Goal: Information Seeking & Learning: Learn about a topic

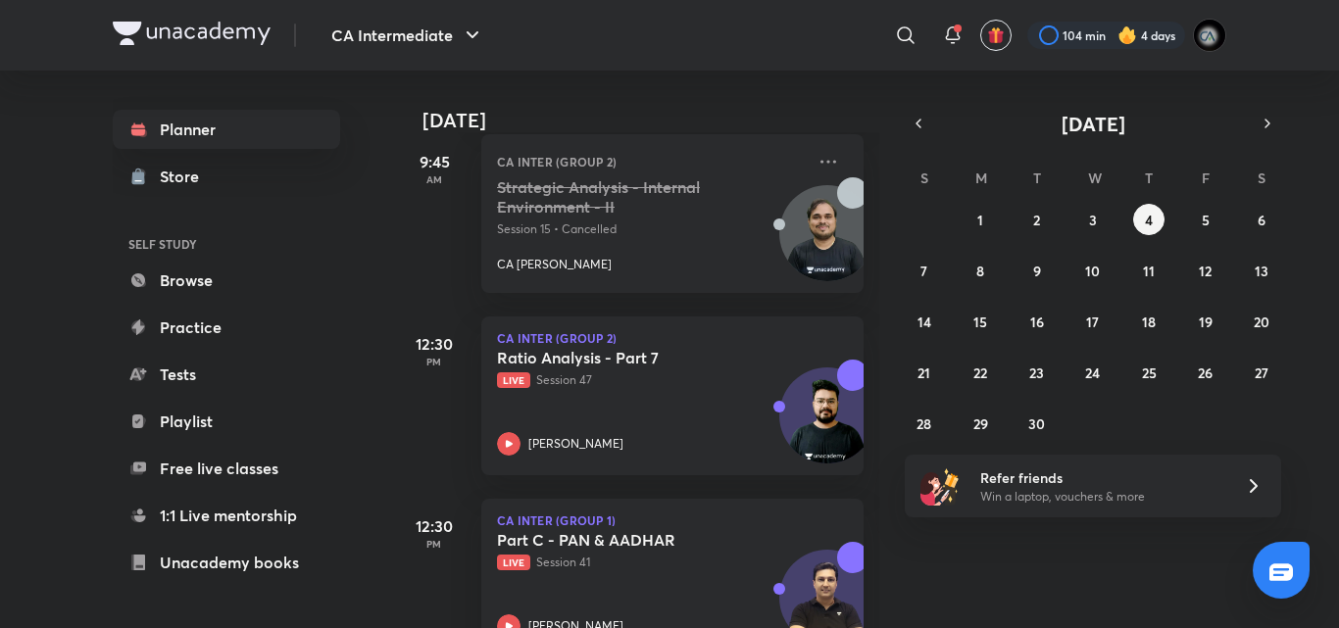
scroll to position [847, 0]
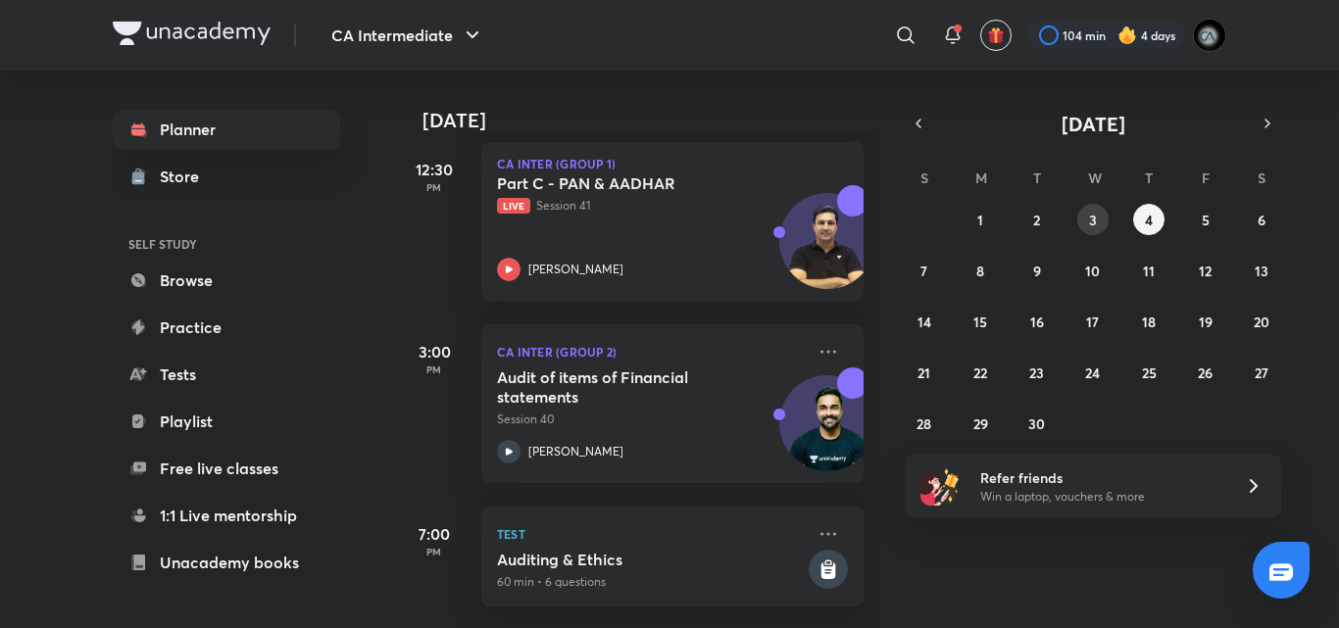
click at [1082, 225] on button "3" at bounding box center [1092, 219] width 31 height 31
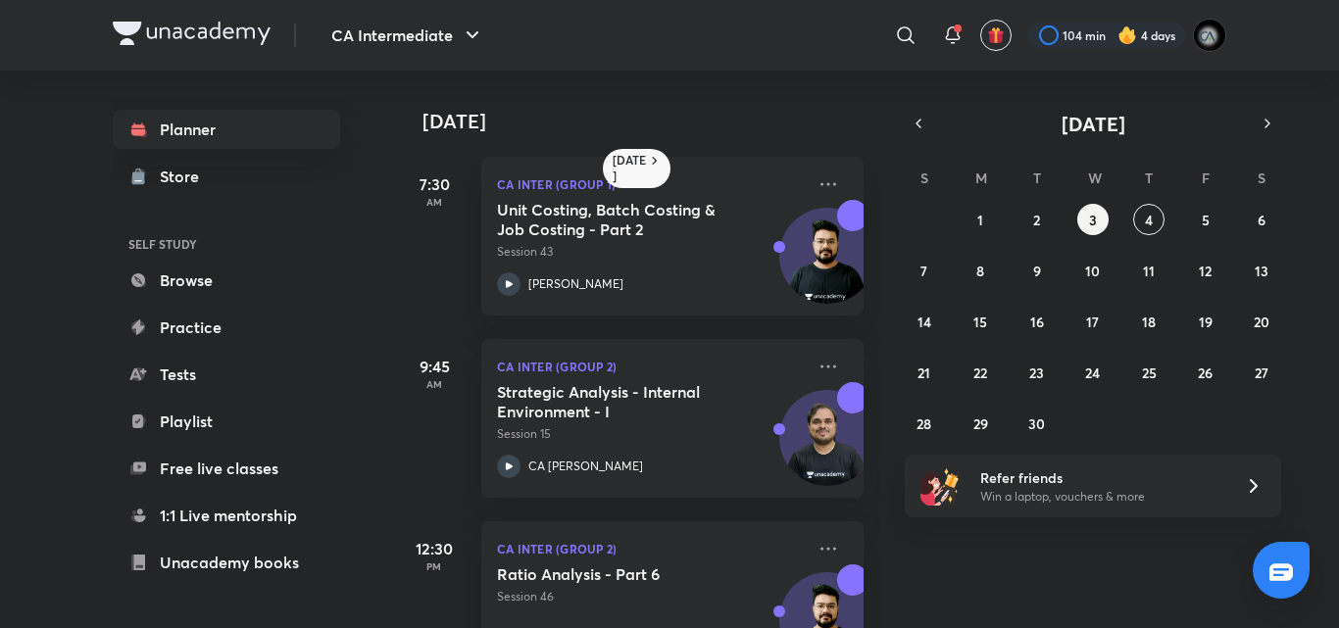
click at [863, 560] on div "[DATE] 7:30 AM CA Inter (Group 1) Unit Costing, Batch Costing & Job Costing - P…" at bounding box center [637, 350] width 484 height 558
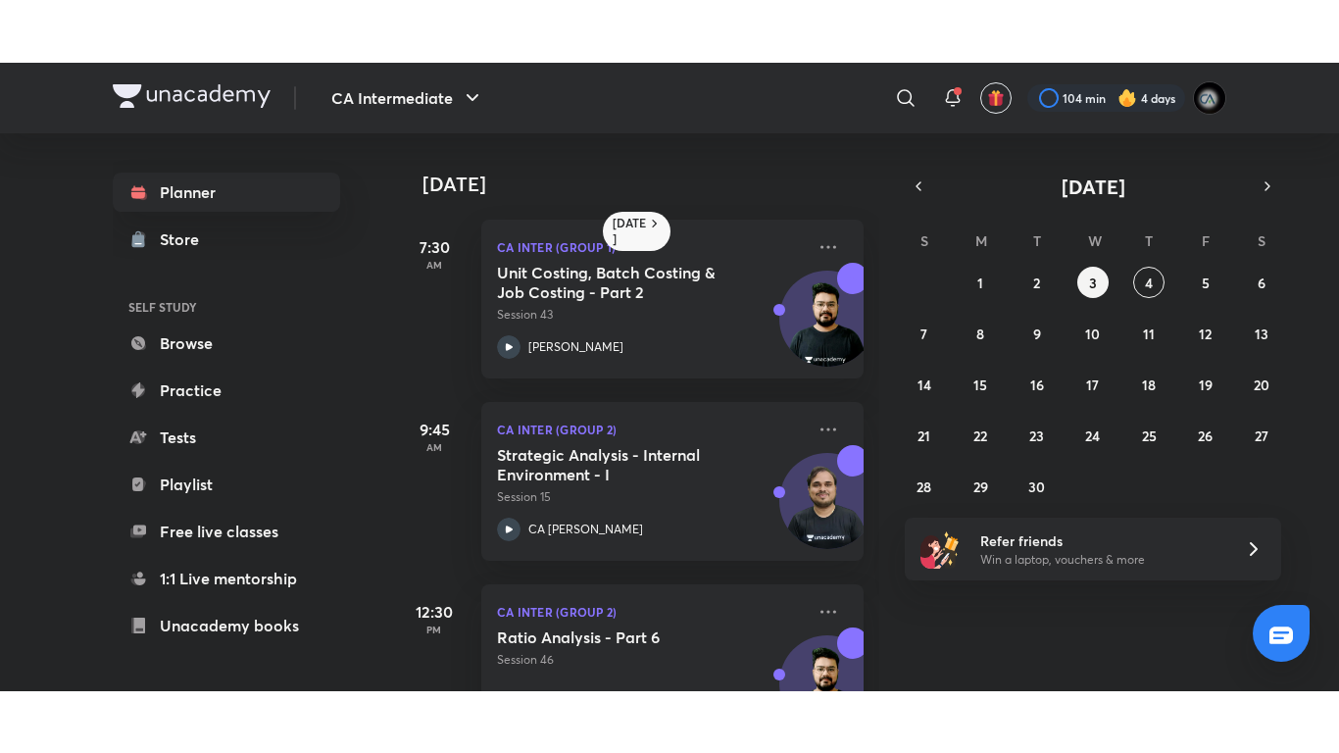
scroll to position [475, 0]
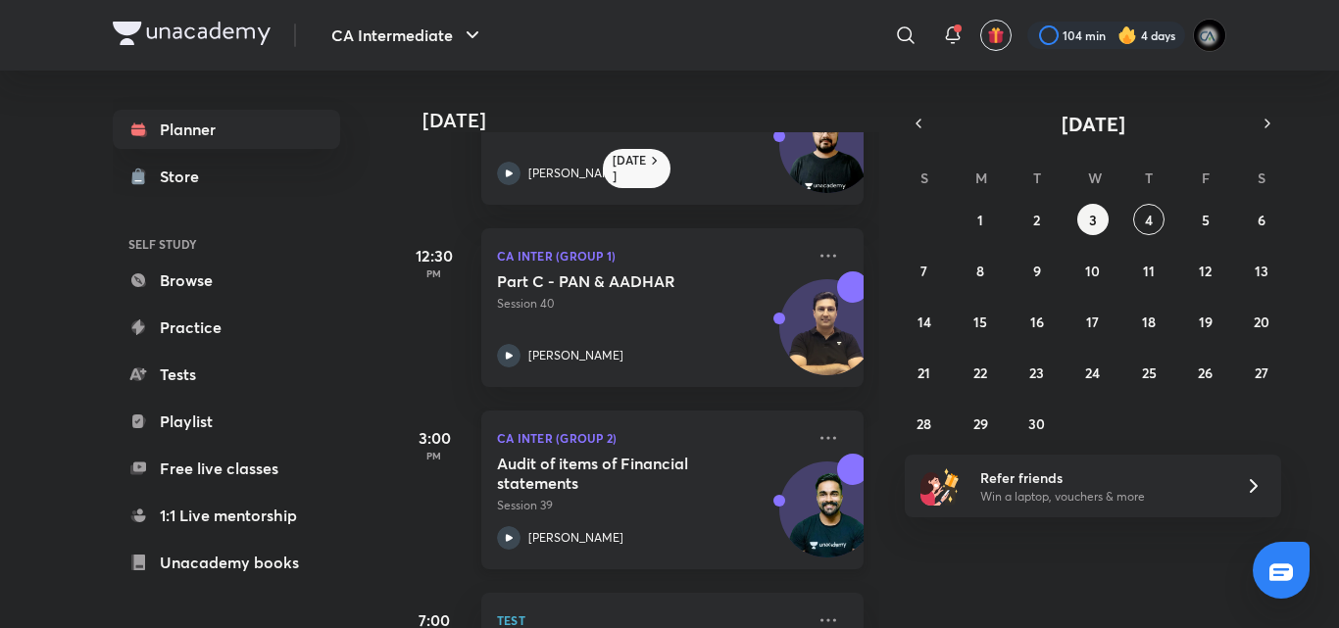
click at [619, 513] on p "Session 39" at bounding box center [651, 506] width 308 height 18
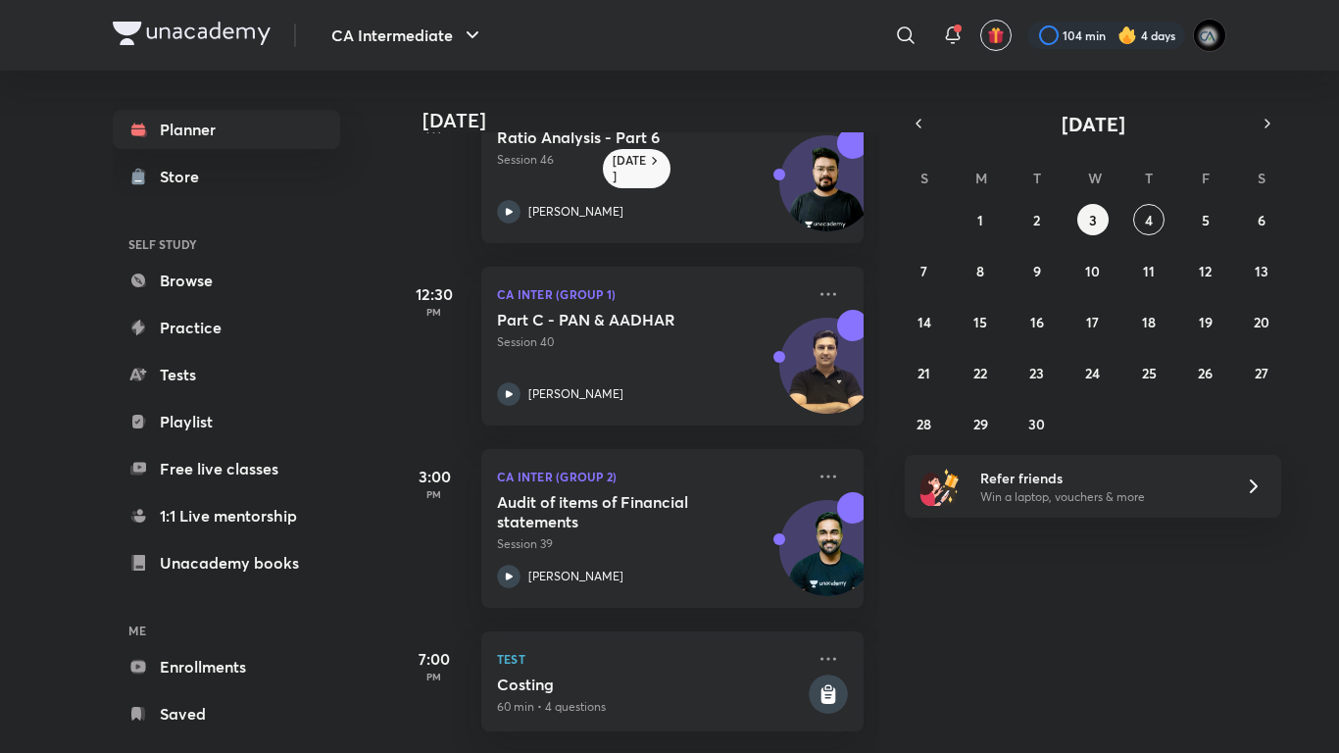
scroll to position [452, 0]
